Goal: Information Seeking & Learning: Find specific fact

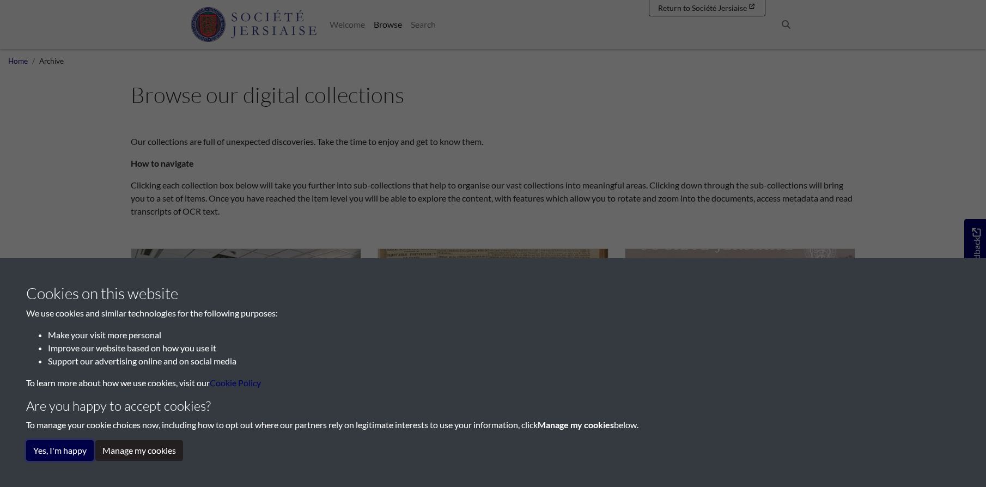
click at [46, 452] on button "Yes, I'm happy" at bounding box center [60, 450] width 68 height 21
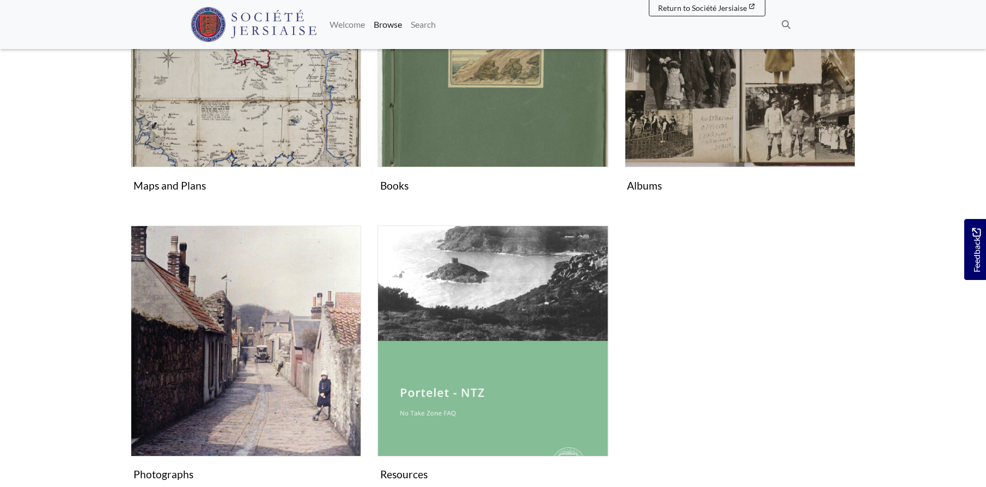
scroll to position [546, 0]
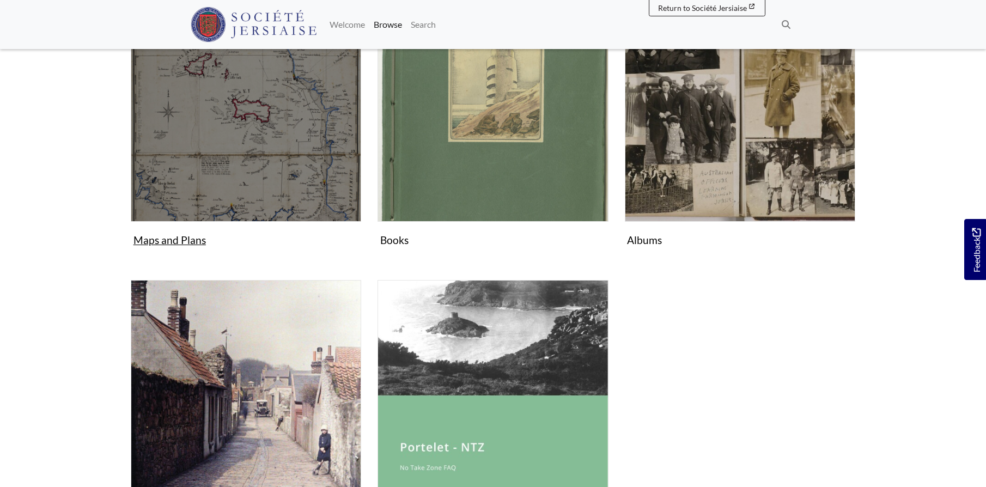
click at [229, 163] on img "Subcollection" at bounding box center [246, 106] width 230 height 230
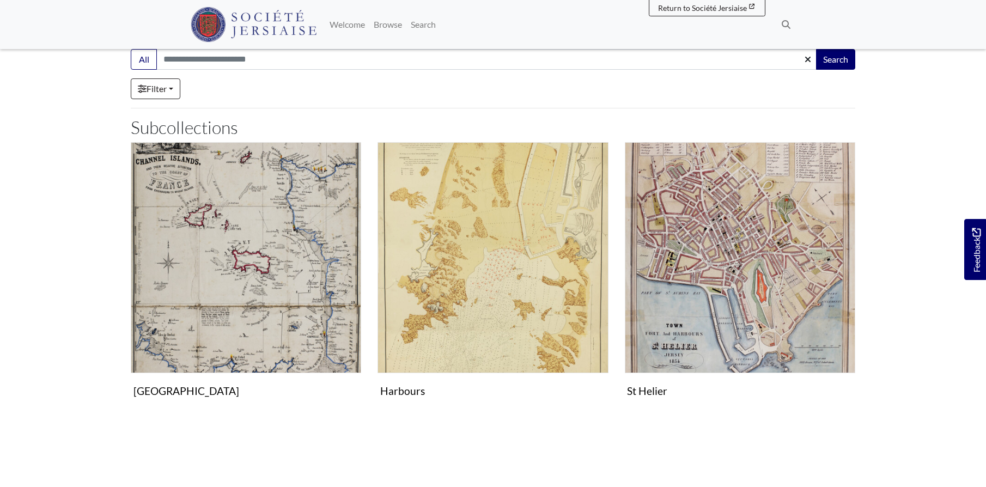
scroll to position [78, 0]
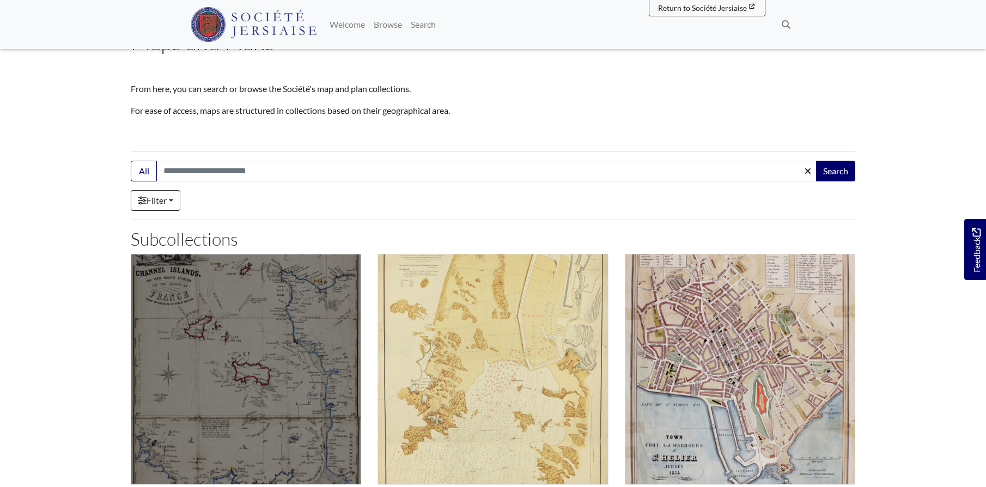
click at [212, 328] on img "Subcollection" at bounding box center [246, 369] width 230 height 230
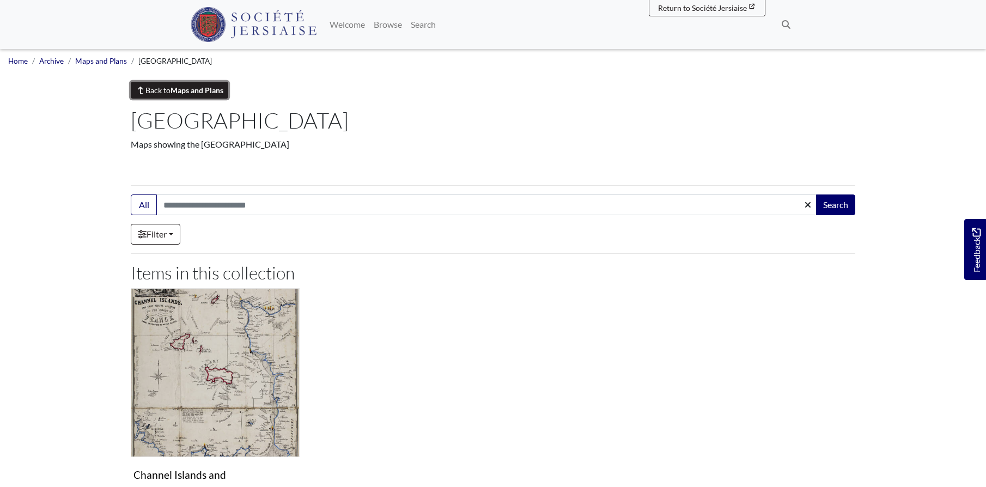
click at [152, 93] on link "Back to Maps and Plans" at bounding box center [179, 90] width 97 height 17
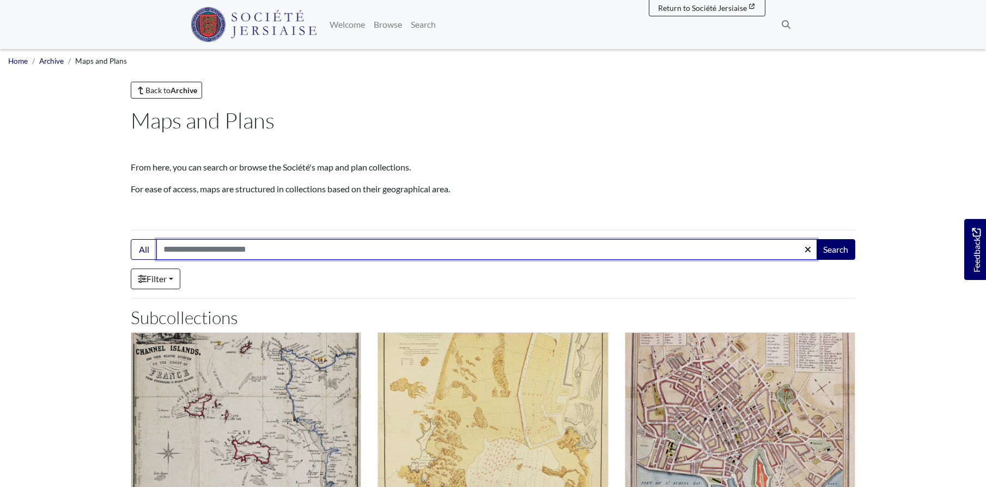
click at [200, 247] on input "Search:" at bounding box center [486, 249] width 661 height 21
type input "******"
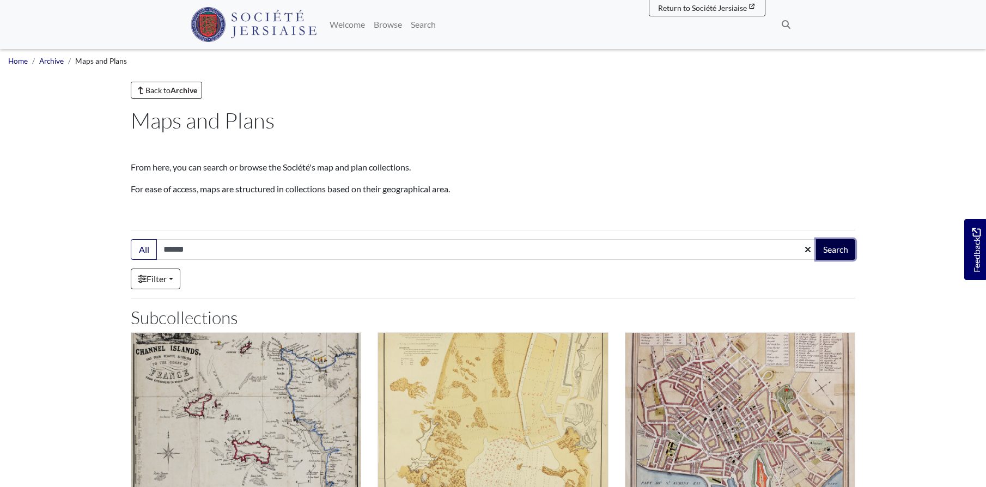
click at [829, 246] on button "Search" at bounding box center [835, 249] width 39 height 21
